Goal: Information Seeking & Learning: Learn about a topic

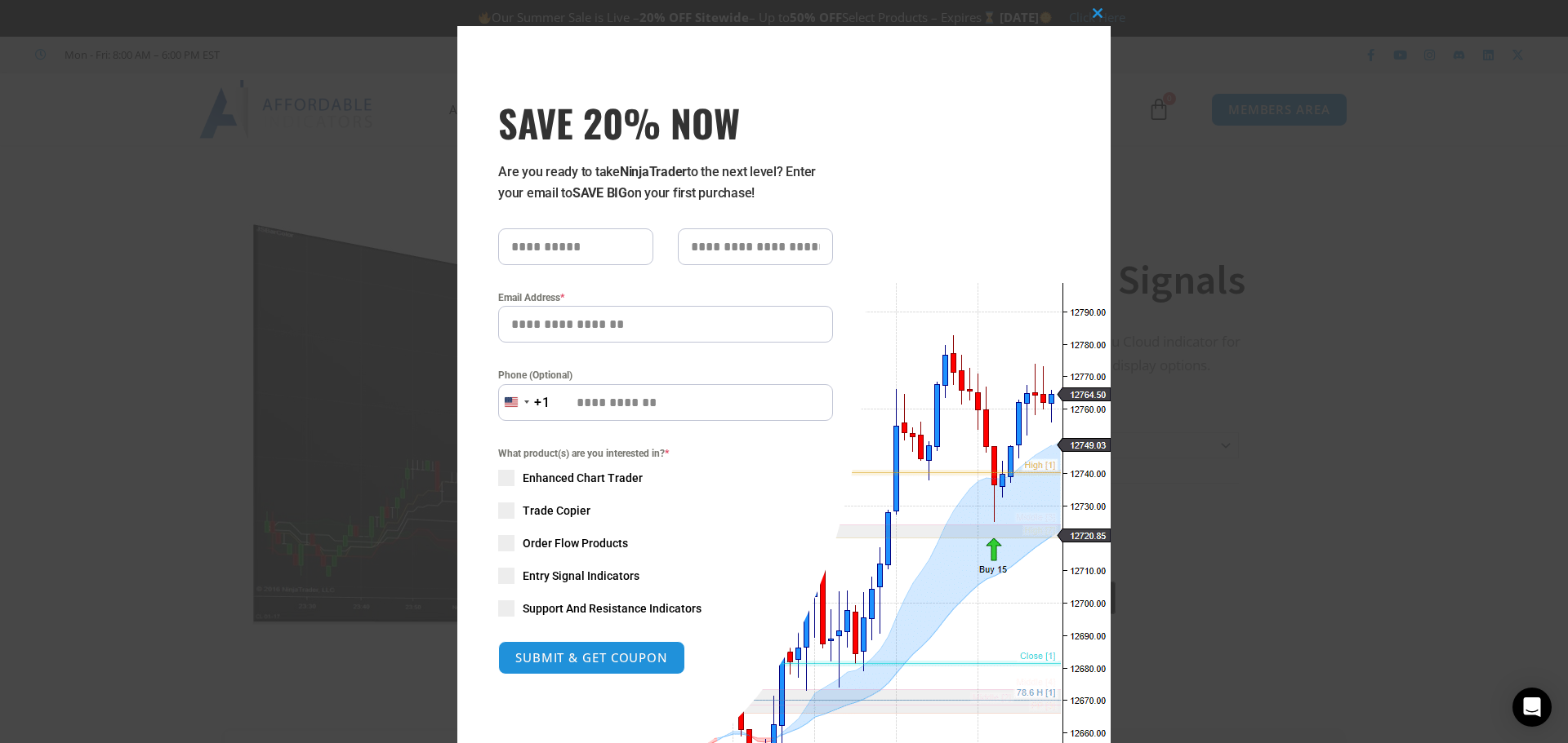
click at [1077, 5] on div "Close this module SAVE 20% NOW Are you ready to take NinjaTrader to the next le…" at bounding box center [784, 422] width 653 height 844
click at [1090, 17] on span at bounding box center [1098, 13] width 26 height 10
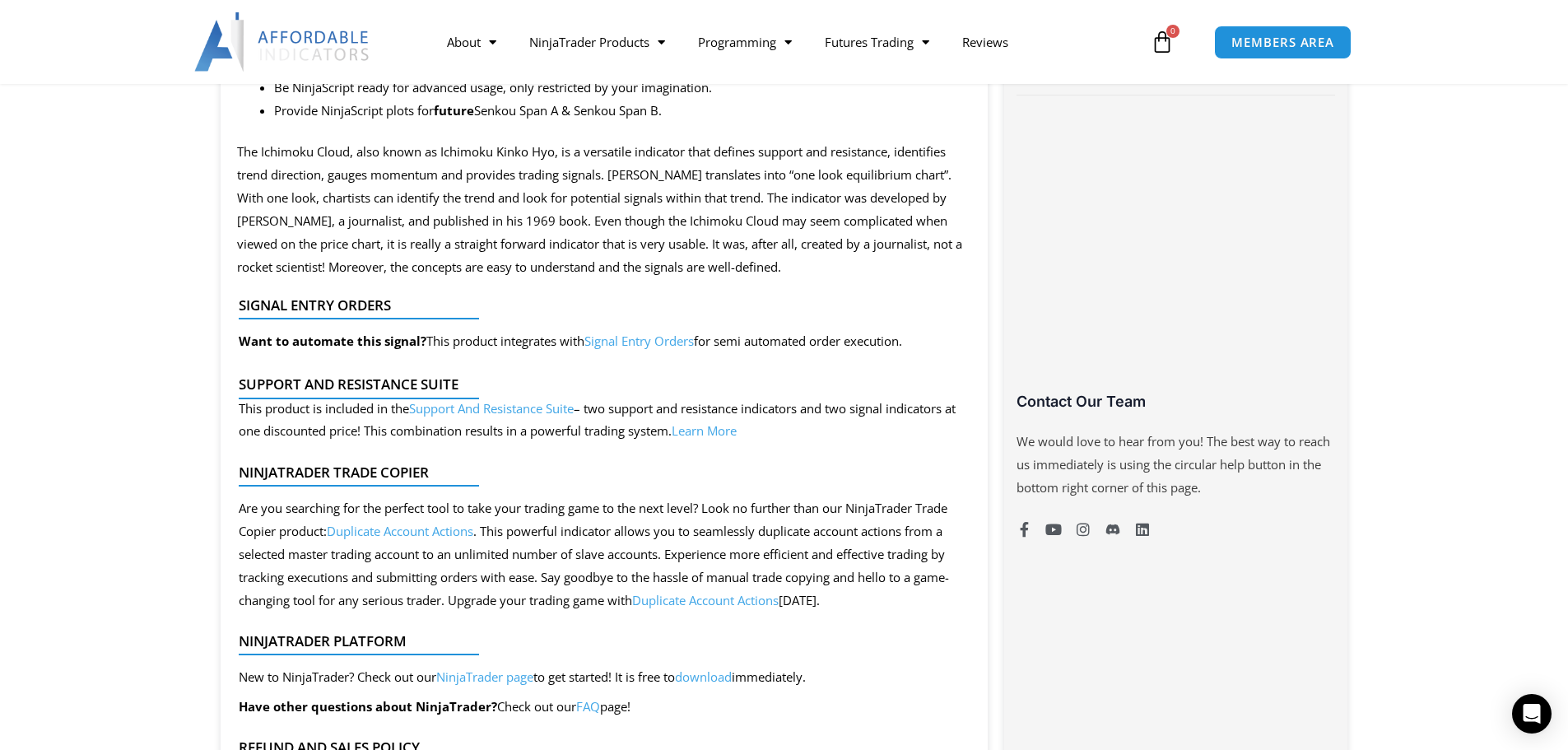
scroll to position [989, 0]
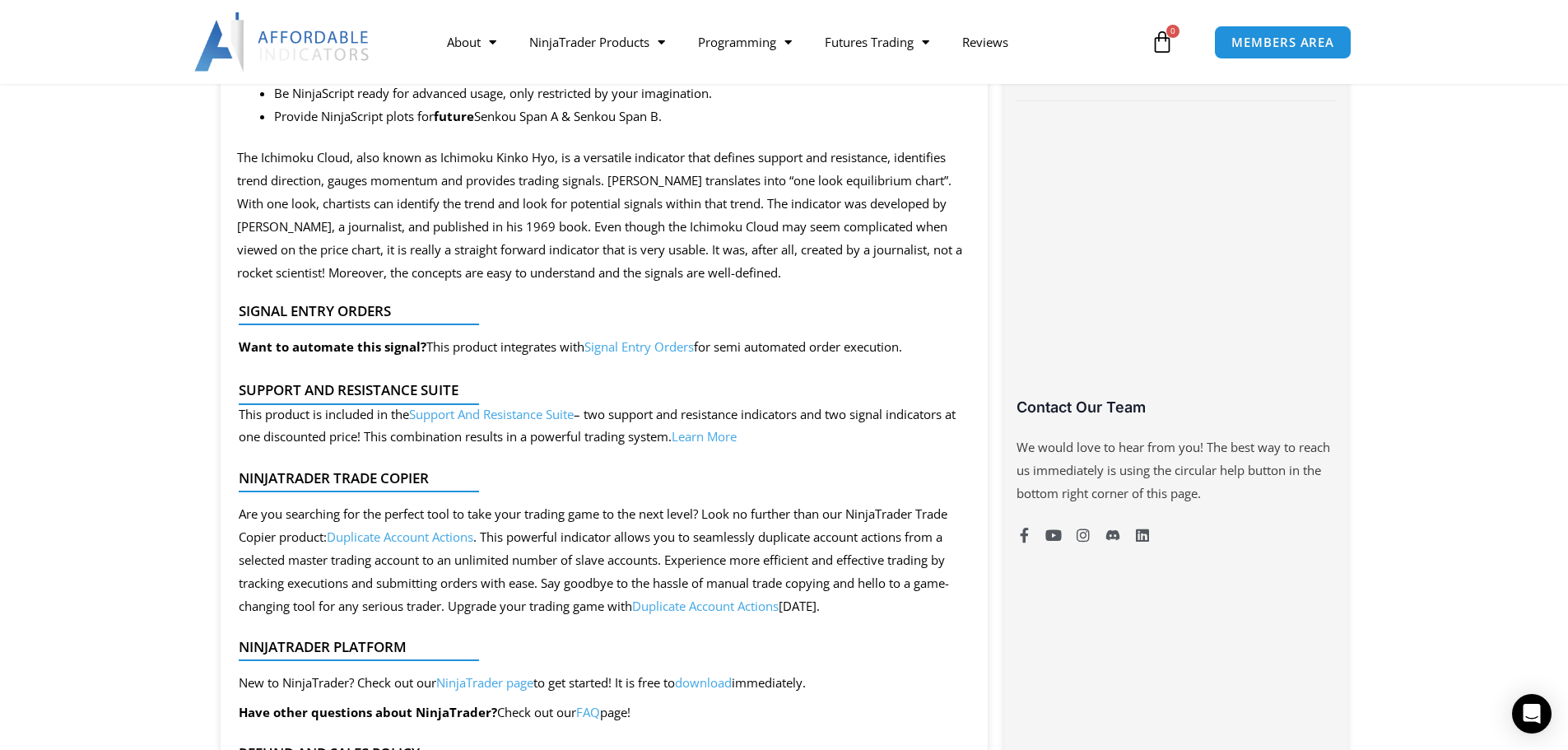
click at [627, 349] on link "Signal Entry Orders" at bounding box center [639, 347] width 110 height 17
click at [632, 349] on link "Signal Entry Orders" at bounding box center [639, 347] width 110 height 17
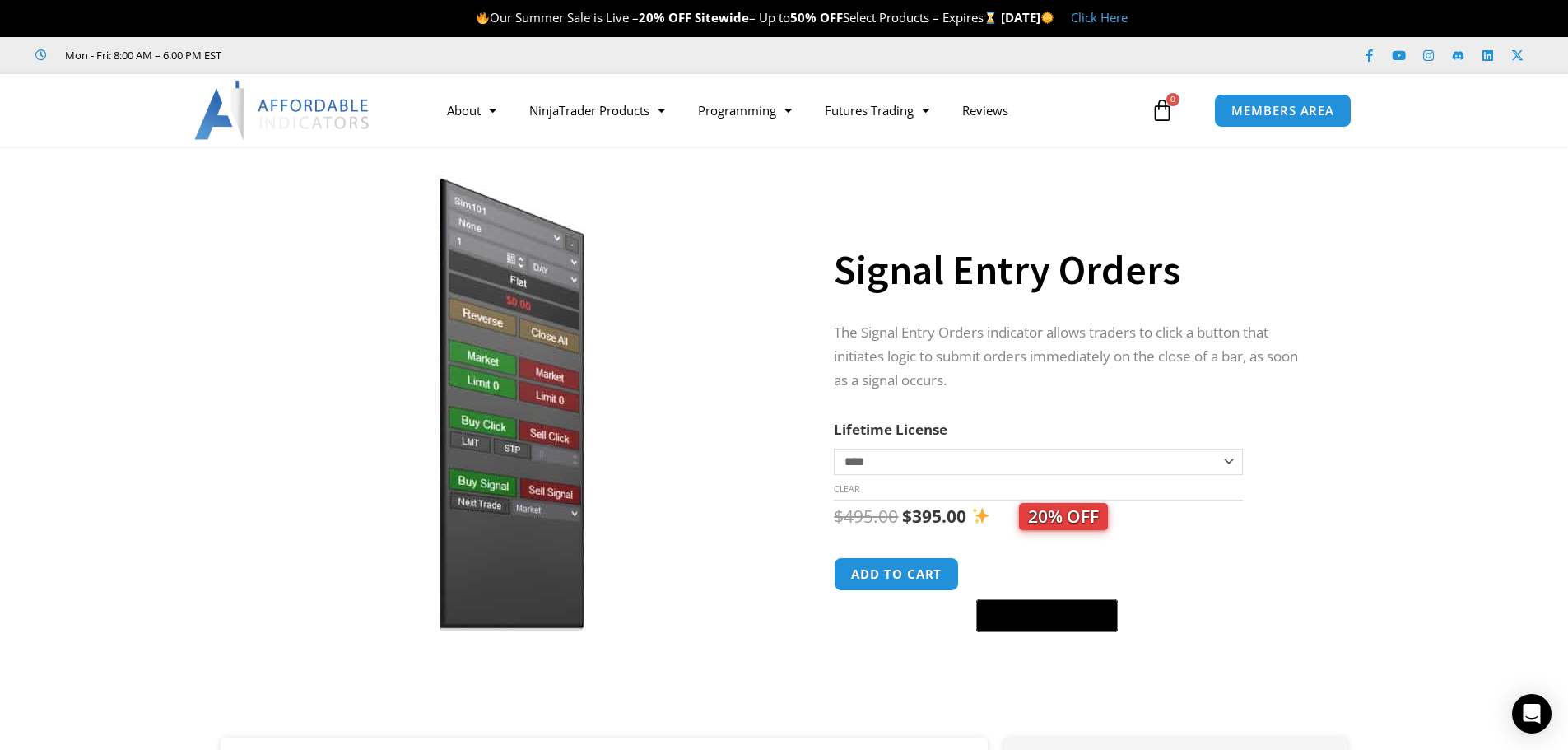
scroll to position [330, 0]
